Goal: Check status: Check status

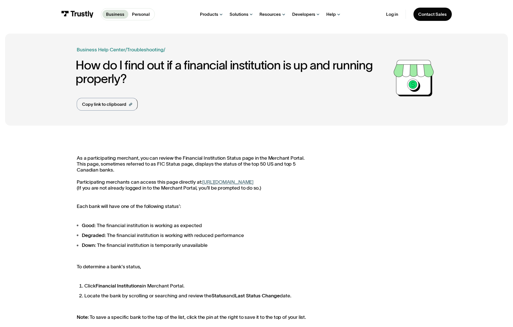
click at [176, 152] on div "As a participating merchant, you can review the Financial Institution Status pa…" at bounding box center [256, 267] width 503 height 275
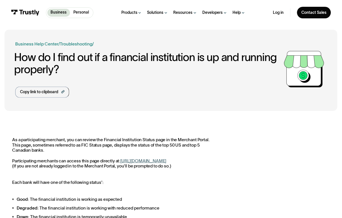
click at [109, 142] on p "As a participating merchant, you can review the Financial Institution Status pa…" at bounding box center [114, 153] width 204 height 32
drag, startPoint x: 115, startPoint y: 145, endPoint x: 202, endPoint y: 146, distance: 86.8
click at [202, 146] on p "As a participating merchant, you can review the Financial Institution Status pa…" at bounding box center [114, 153] width 204 height 32
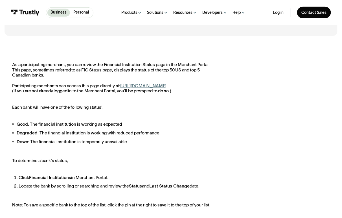
scroll to position [94, 0]
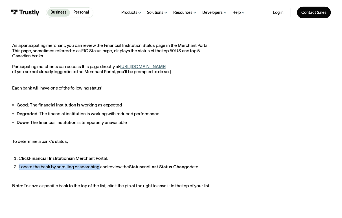
drag, startPoint x: 19, startPoint y: 173, endPoint x: 100, endPoint y: 172, distance: 81.2
click at [100, 170] on li "Locate the bank by scrolling or searching and review the Status and Last Status…" at bounding box center [118, 166] width 198 height 6
click at [133, 49] on p "As a participating merchant, you can review the Financial Institution Status pa…" at bounding box center [114, 59] width 204 height 32
click at [121, 50] on p "As a participating merchant, you can review the Financial Institution Status pa…" at bounding box center [114, 59] width 204 height 32
